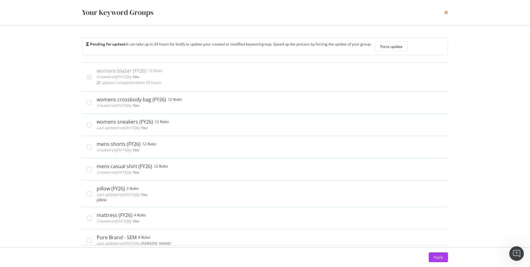
click at [446, 12] on icon "times" at bounding box center [447, 12] width 4 height 5
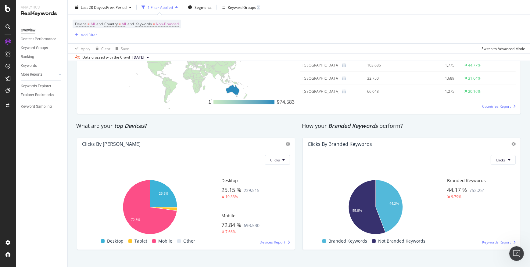
scroll to position [970, 0]
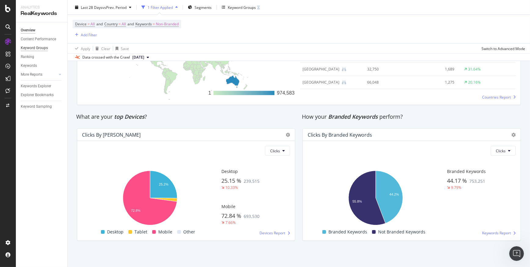
click at [41, 47] on div "Keyword Groups" at bounding box center [34, 48] width 27 height 6
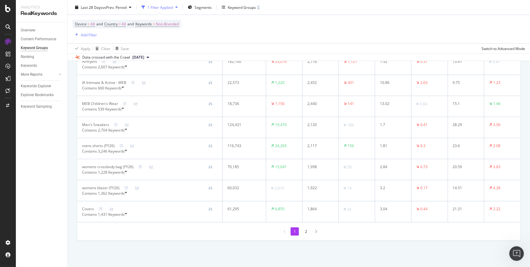
scroll to position [970, 0]
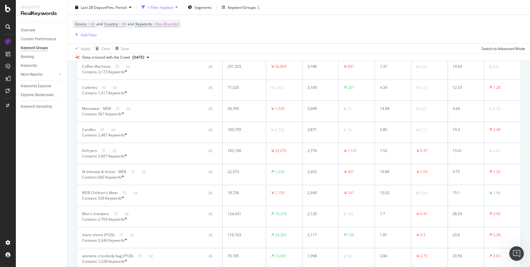
scroll to position [1054, 0]
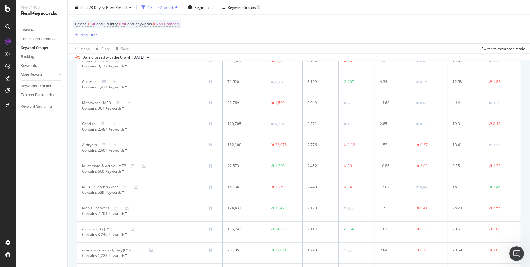
click at [99, 48] on div "See more in Explorer" at bounding box center [104, 44] width 36 height 5
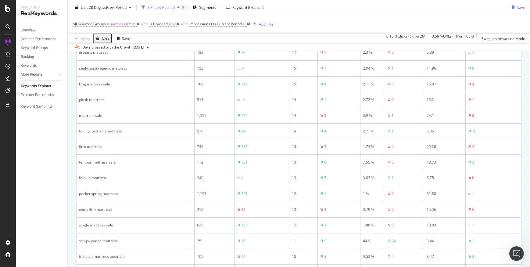
scroll to position [720, 0]
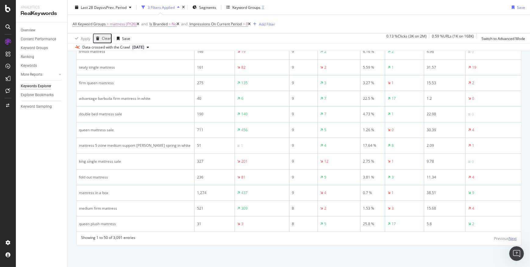
click at [510, 238] on div "Next" at bounding box center [513, 238] width 8 height 5
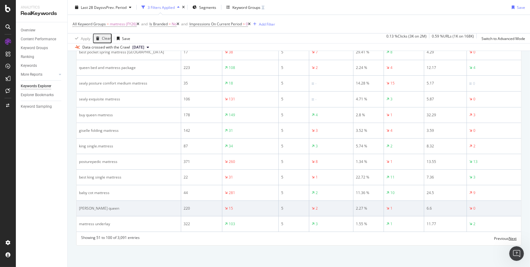
scroll to position [724, 0]
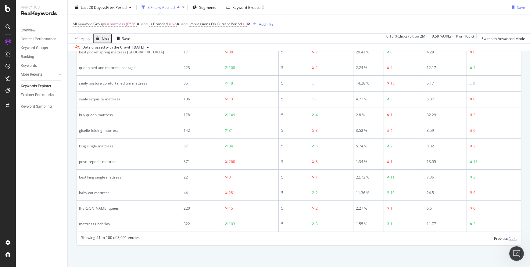
click at [509, 239] on div "Next" at bounding box center [513, 238] width 8 height 5
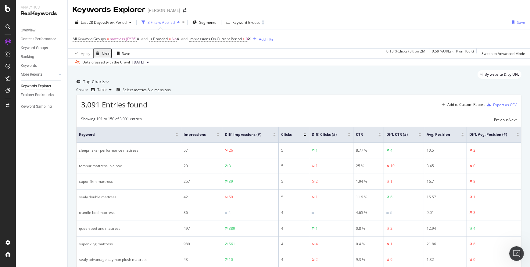
scroll to position [0, 0]
click at [99, 85] on div "Top Charts" at bounding box center [94, 82] width 22 height 6
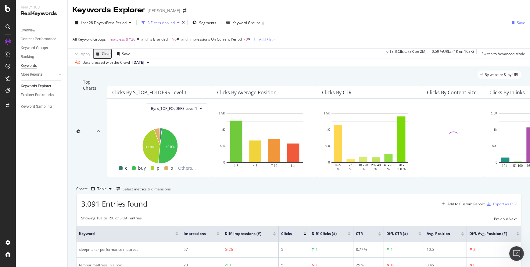
click at [33, 65] on div "Keywords" at bounding box center [29, 66] width 16 height 6
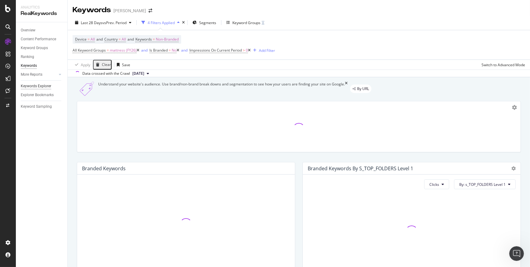
click at [31, 85] on div "Keywords Explorer" at bounding box center [36, 86] width 31 height 6
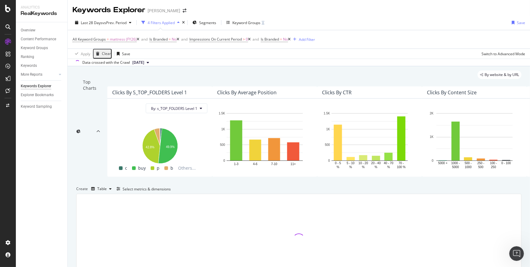
scroll to position [0, 11]
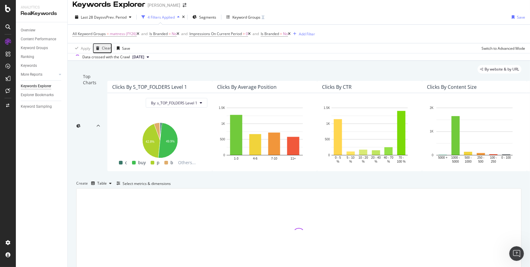
scroll to position [0, 0]
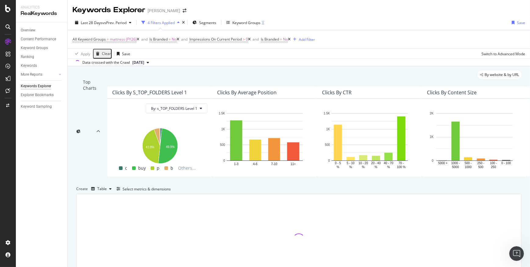
click at [38, 87] on div "Keywords Explorer" at bounding box center [36, 86] width 31 height 6
